Goal: Task Accomplishment & Management: Manage account settings

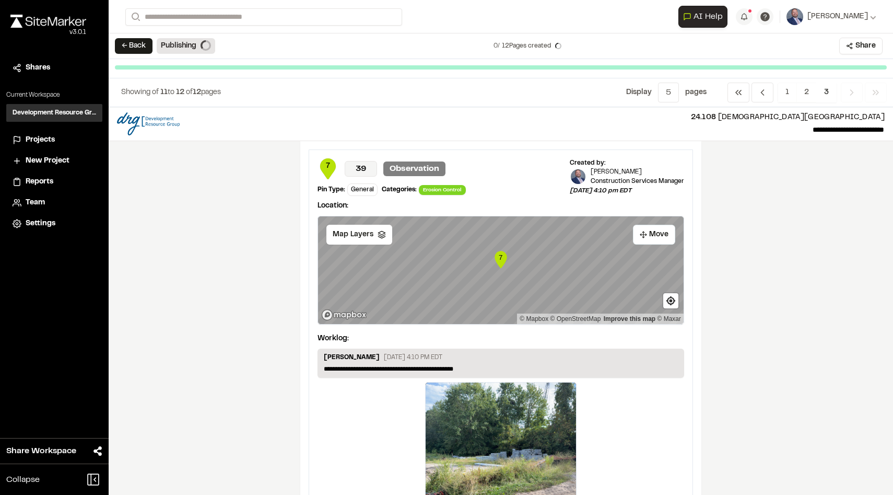
scroll to position [510, 0]
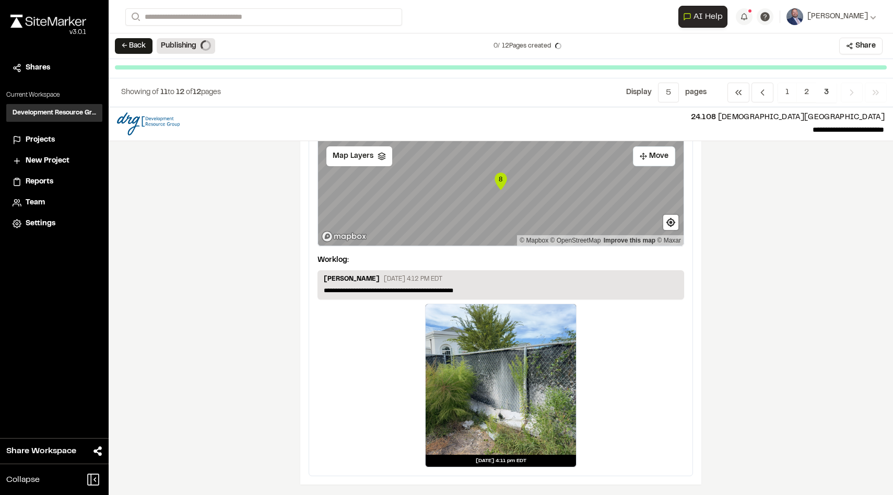
click at [41, 206] on span "Team" at bounding box center [35, 202] width 19 height 11
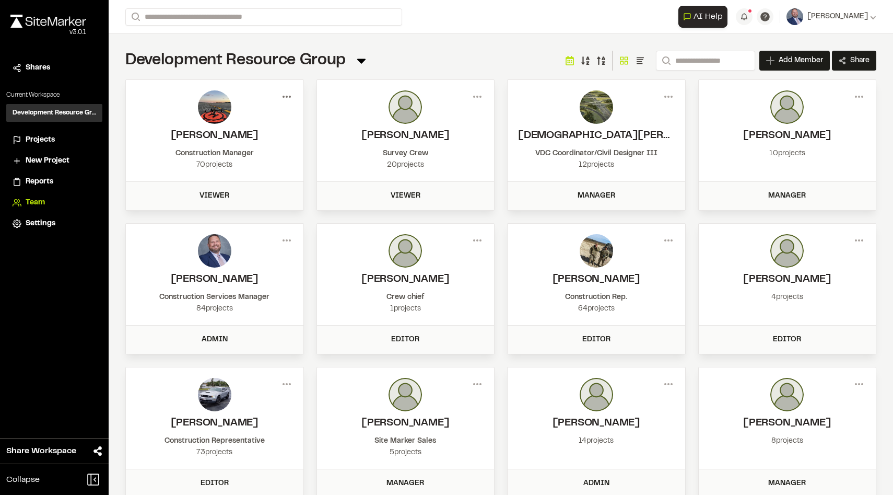
click at [287, 100] on icon at bounding box center [286, 96] width 17 height 17
click at [225, 150] on div "Remove" at bounding box center [249, 150] width 91 height 16
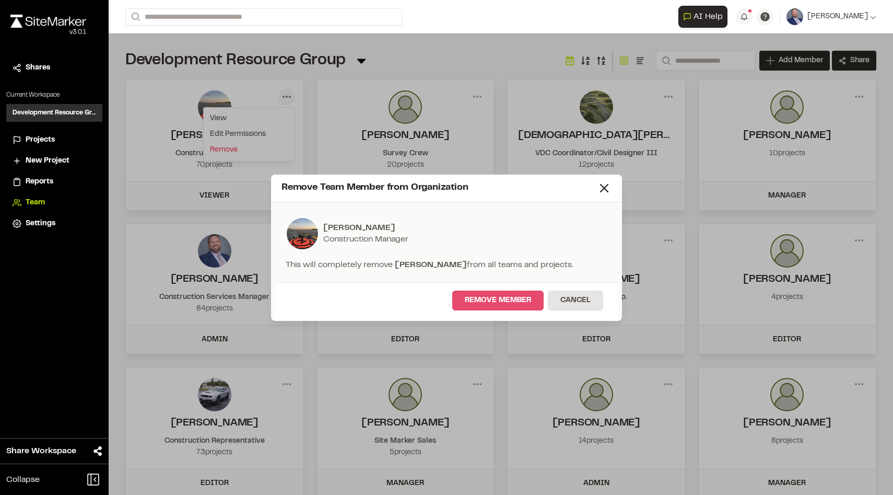
click at [496, 299] on button "Remove Member" at bounding box center [497, 300] width 91 height 20
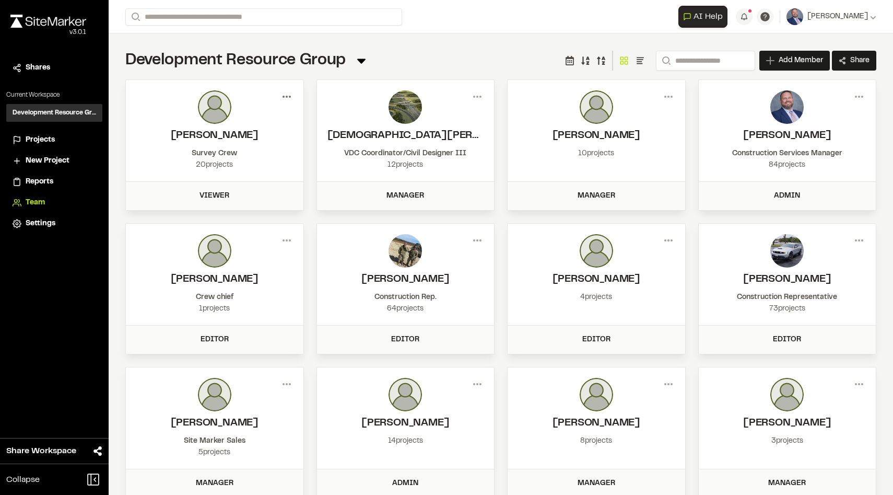
click at [288, 97] on icon at bounding box center [286, 96] width 17 height 17
click at [224, 147] on div "Remove" at bounding box center [249, 150] width 91 height 16
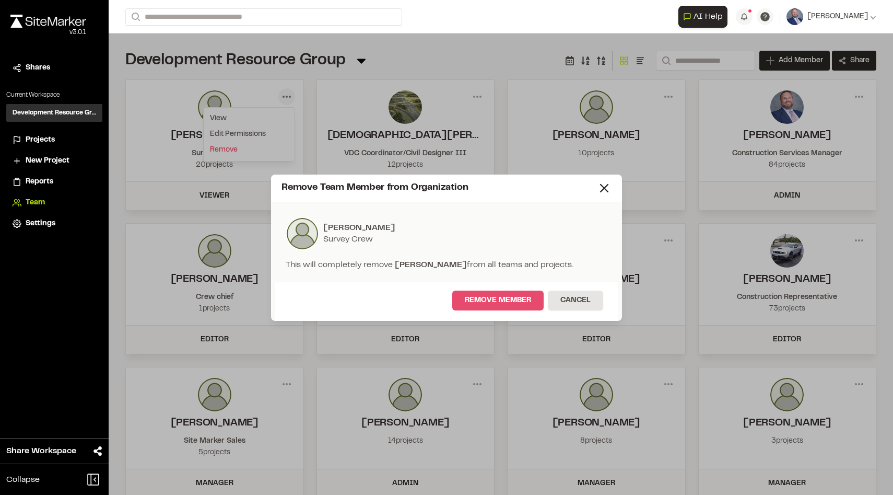
click at [479, 298] on button "Remove Member" at bounding box center [497, 300] width 91 height 20
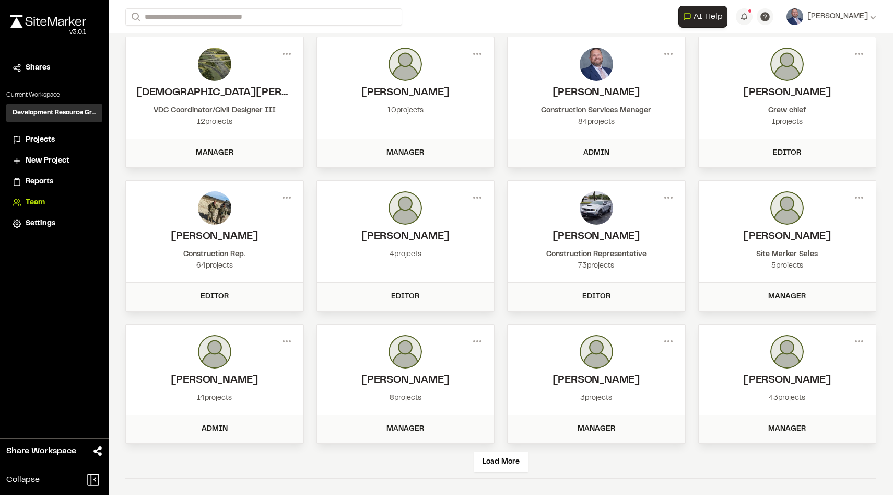
scroll to position [43, 0]
click at [516, 456] on div "Load More" at bounding box center [501, 461] width 54 height 20
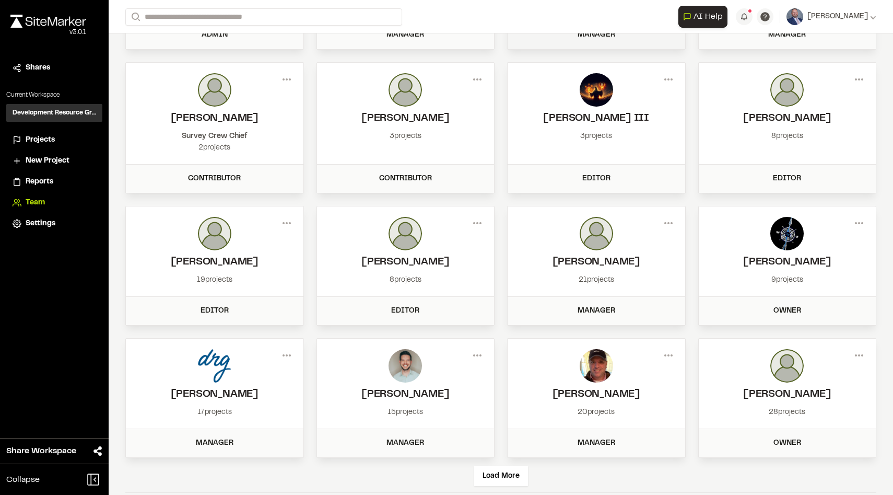
scroll to position [451, 0]
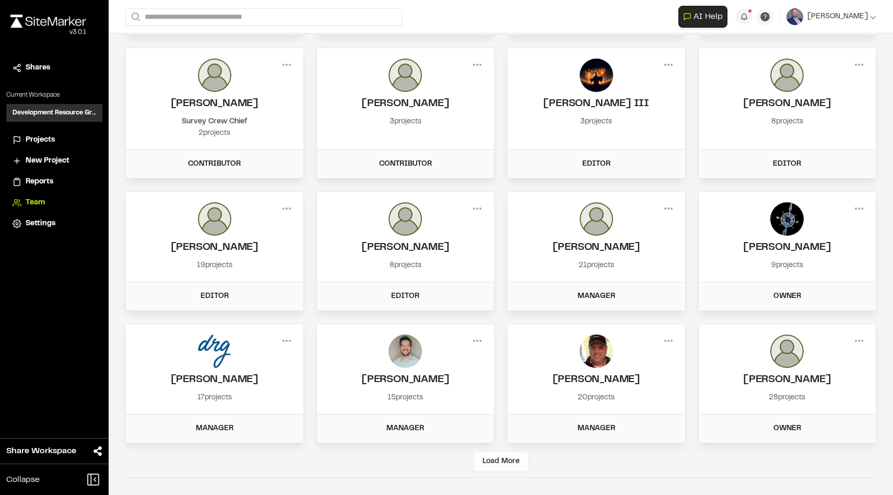
click at [505, 462] on div "Load More" at bounding box center [501, 461] width 54 height 20
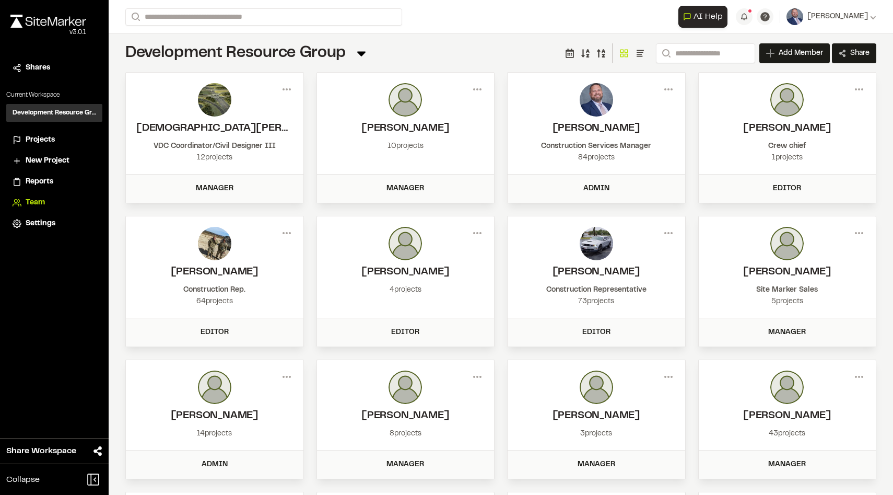
scroll to position [0, 0]
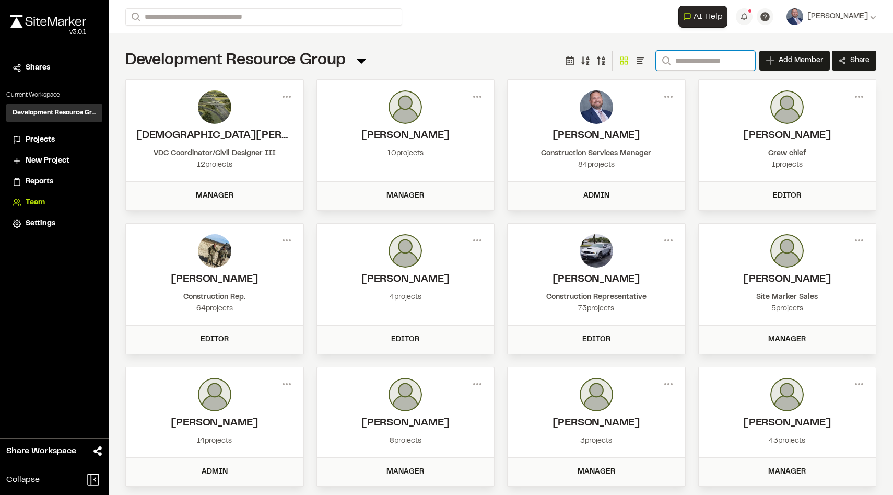
click at [702, 64] on input "Search" at bounding box center [705, 61] width 99 height 20
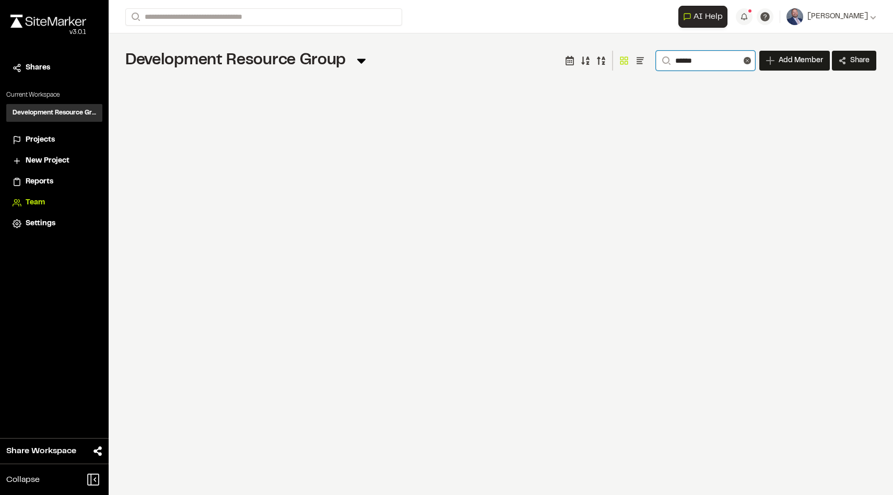
type input "******"
click at [43, 138] on span "Projects" at bounding box center [40, 139] width 29 height 11
